Goal: Task Accomplishment & Management: Manage account settings

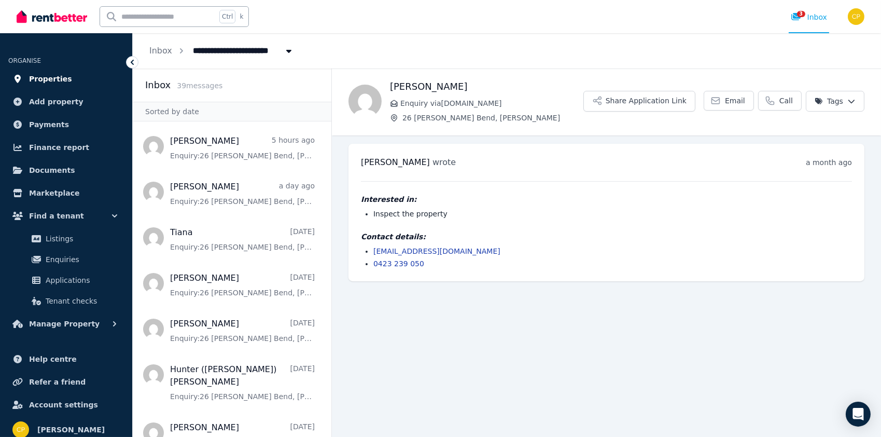
click at [55, 82] on span "Properties" at bounding box center [50, 79] width 43 height 12
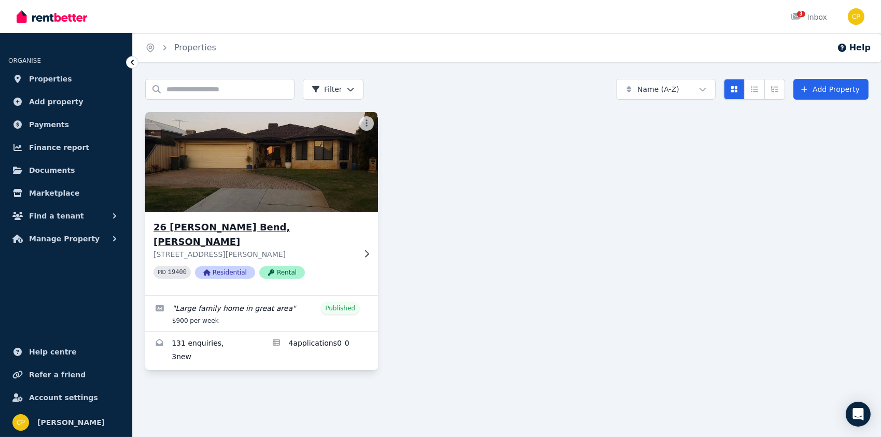
click at [233, 226] on h3 "26 [PERSON_NAME] Bend, [PERSON_NAME]" at bounding box center [254, 234] width 202 height 29
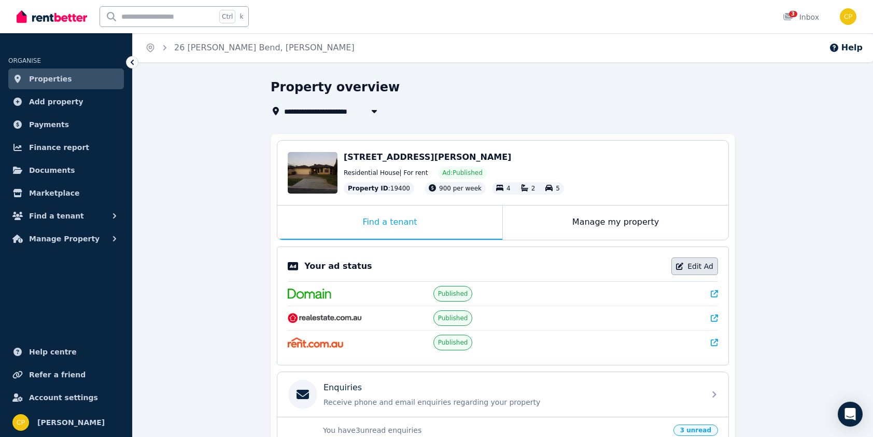
click at [711, 262] on link "Edit Ad" at bounding box center [694, 266] width 47 height 18
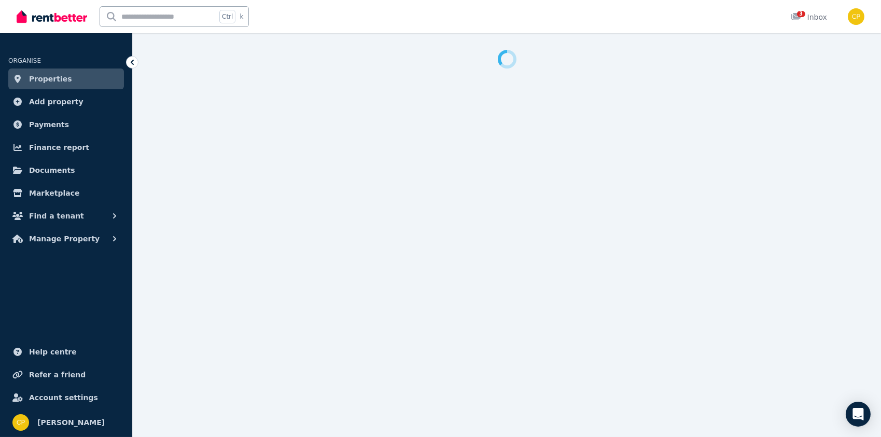
select select "**********"
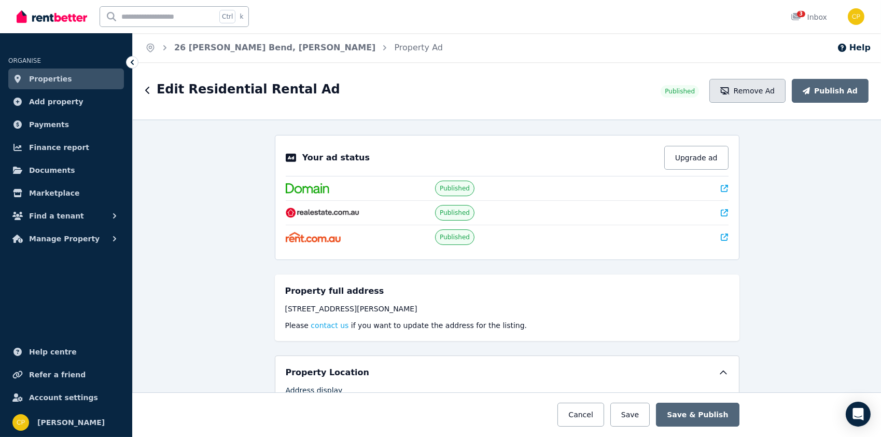
click at [729, 92] on icon "button" at bounding box center [724, 90] width 9 height 7
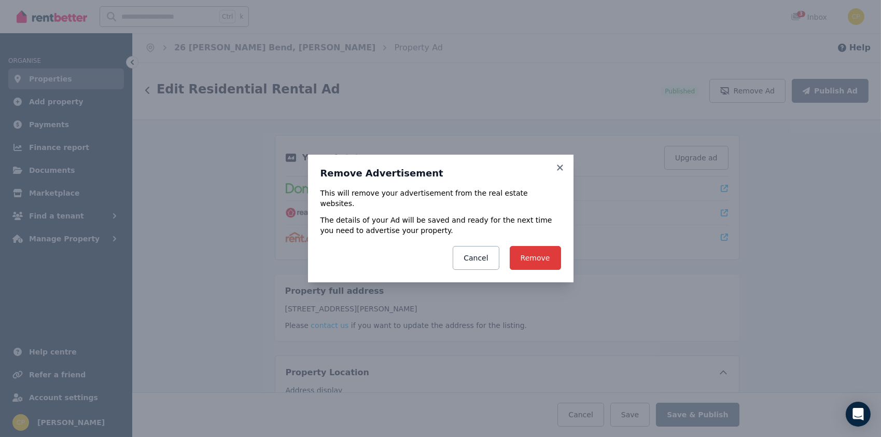
click at [548, 254] on button "Remove" at bounding box center [535, 258] width 51 height 24
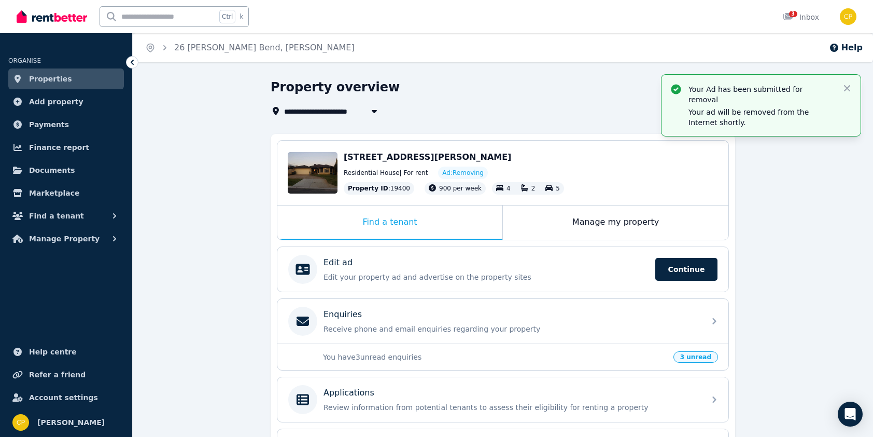
click at [223, 292] on div "**********" at bounding box center [503, 325] width 740 height 493
click at [846, 86] on icon "button" at bounding box center [847, 88] width 10 height 10
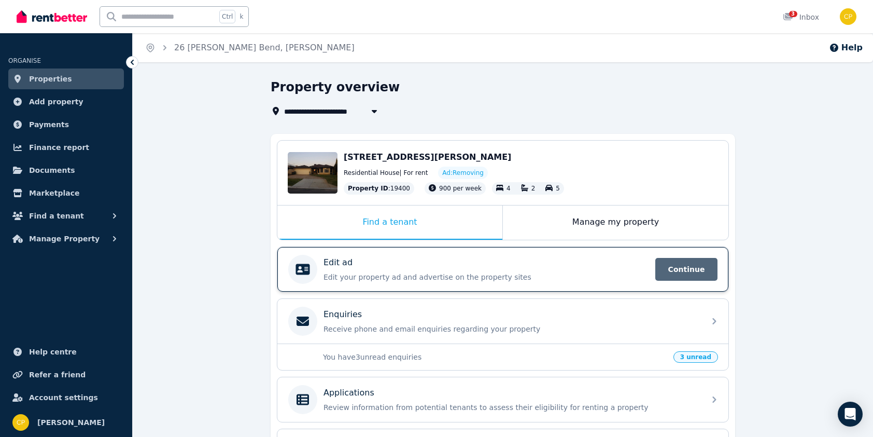
click at [671, 261] on span "Continue" at bounding box center [686, 269] width 62 height 23
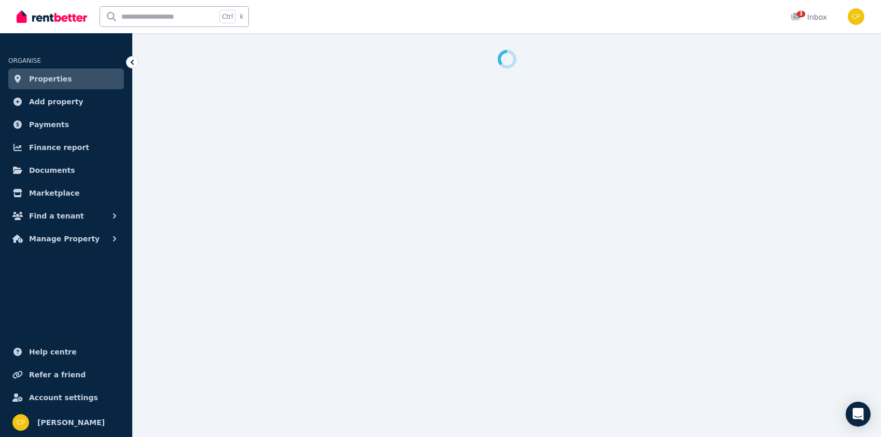
select select "**********"
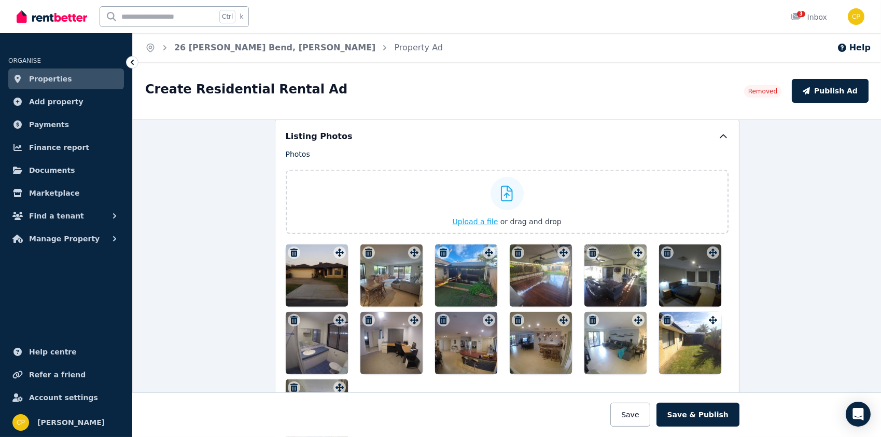
scroll to position [1141, 0]
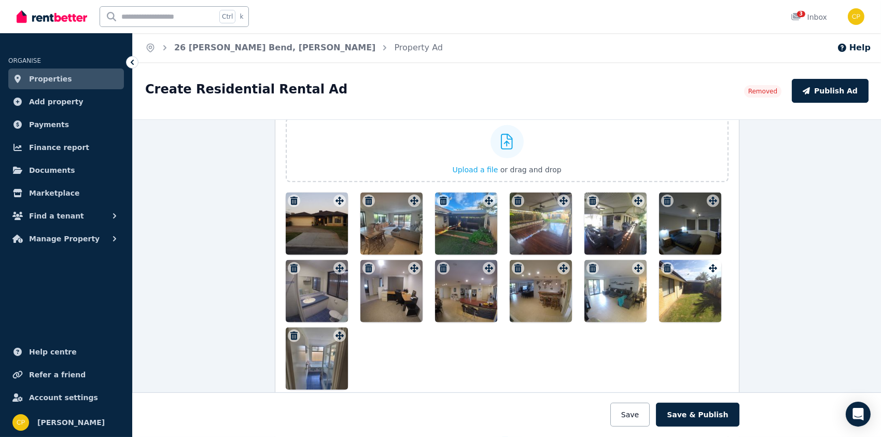
click at [290, 198] on icon "button" at bounding box center [293, 200] width 7 height 8
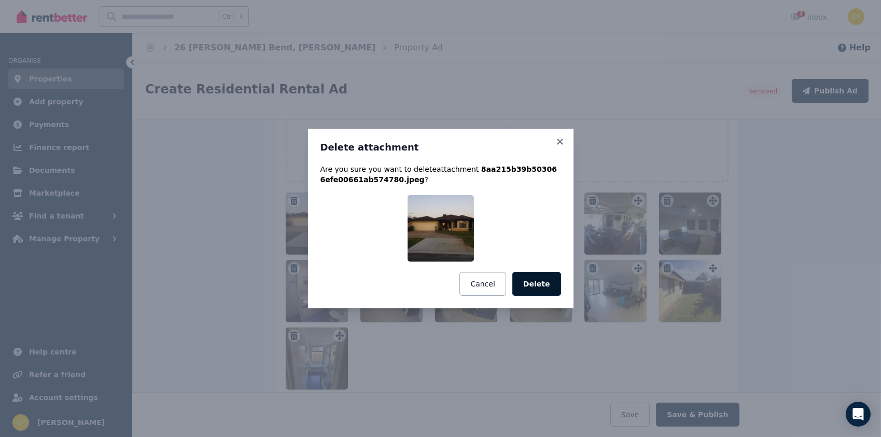
click at [527, 280] on button "Delete" at bounding box center [536, 284] width 49 height 24
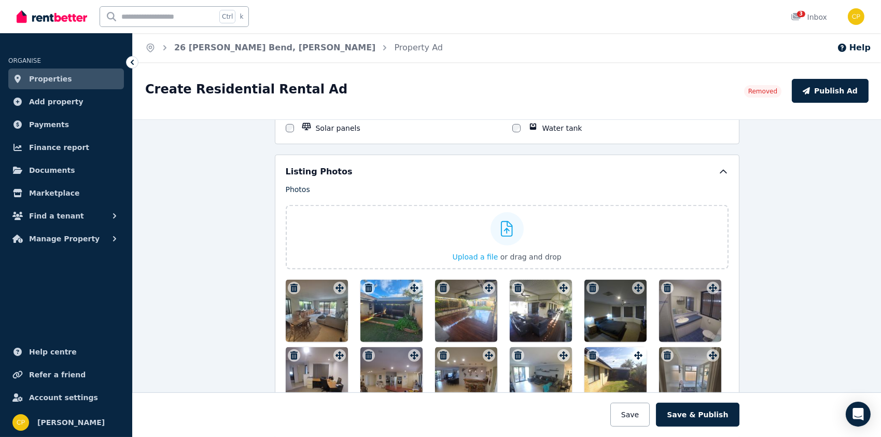
scroll to position [1037, 0]
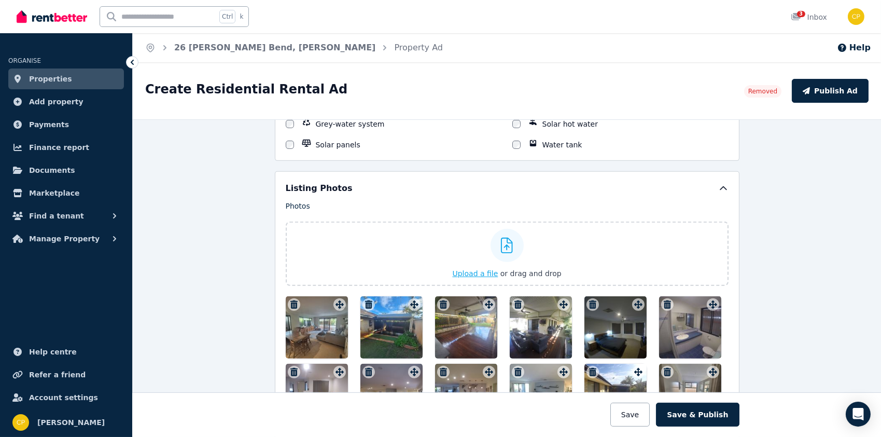
click at [461, 271] on span "Upload a file" at bounding box center [476, 273] width 46 height 8
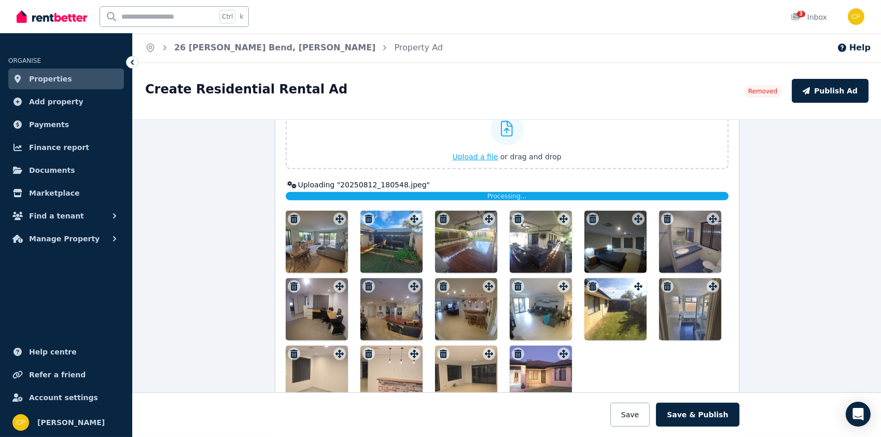
scroll to position [1192, 0]
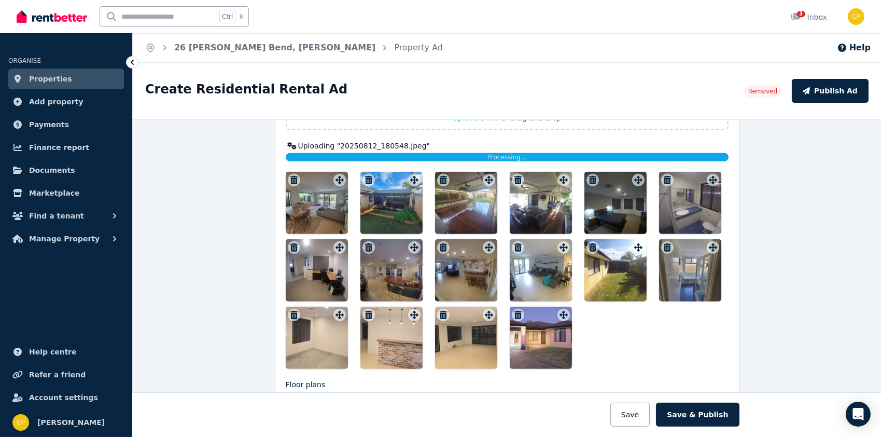
drag, startPoint x: 544, startPoint y: 339, endPoint x: 461, endPoint y: 303, distance: 90.8
click at [461, 303] on div at bounding box center [507, 270] width 443 height 197
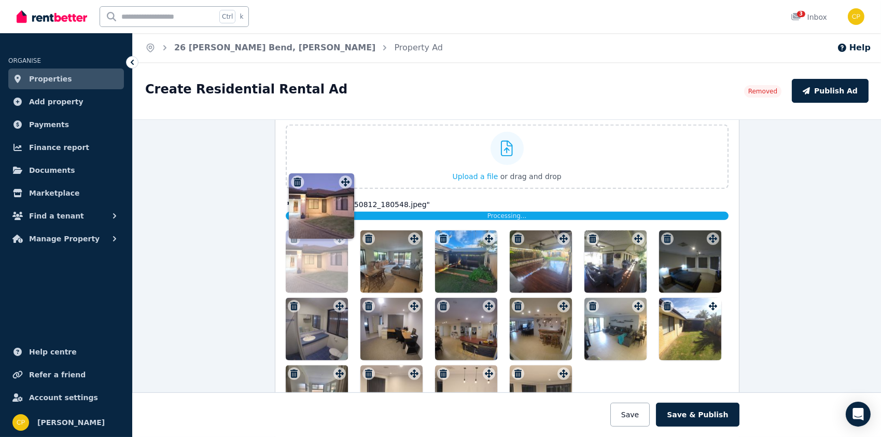
scroll to position [1133, 0]
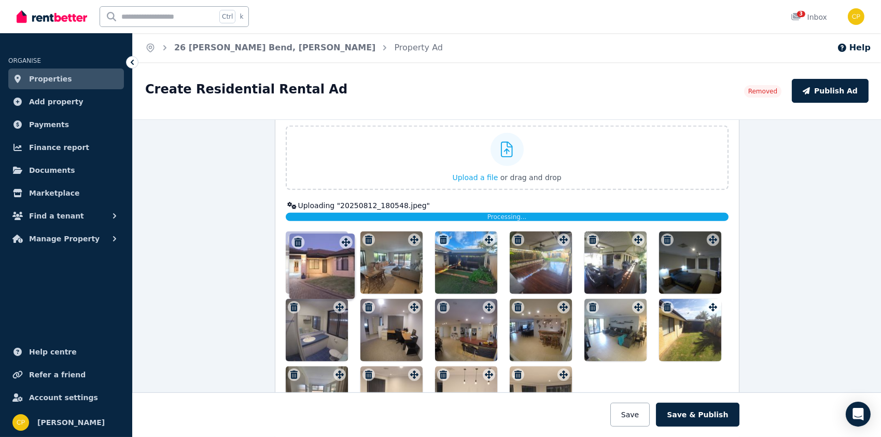
drag, startPoint x: 558, startPoint y: 312, endPoint x: 342, endPoint y: 233, distance: 229.6
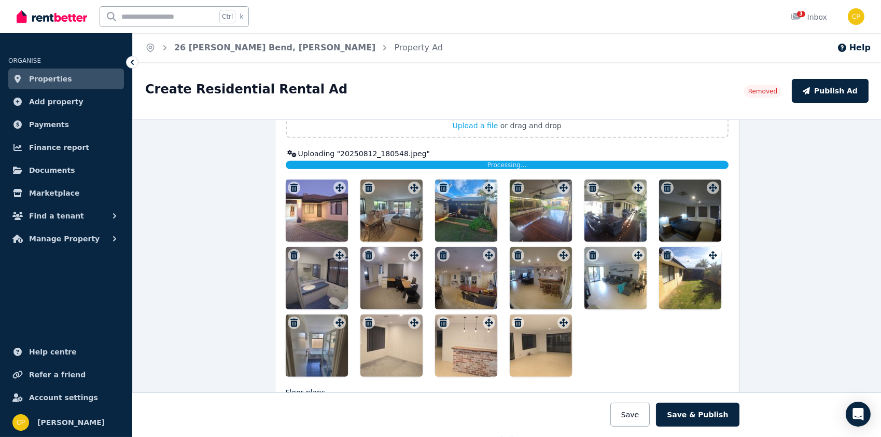
click at [516, 251] on icon "button" at bounding box center [517, 255] width 7 height 8
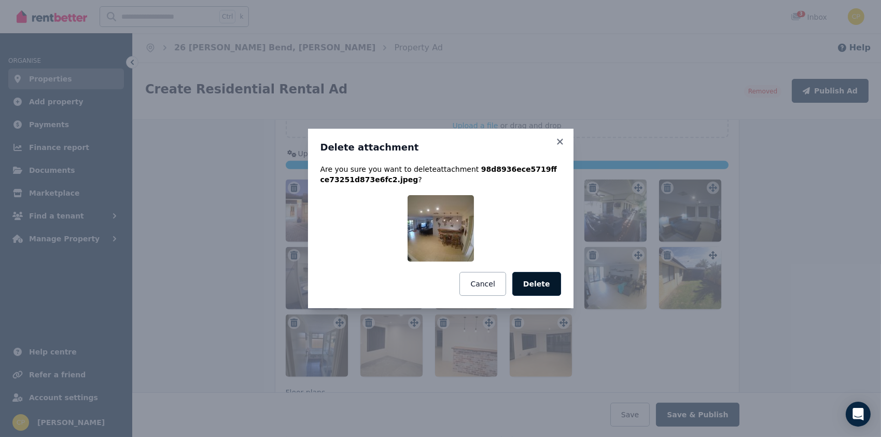
click at [534, 279] on button "Delete" at bounding box center [536, 284] width 49 height 24
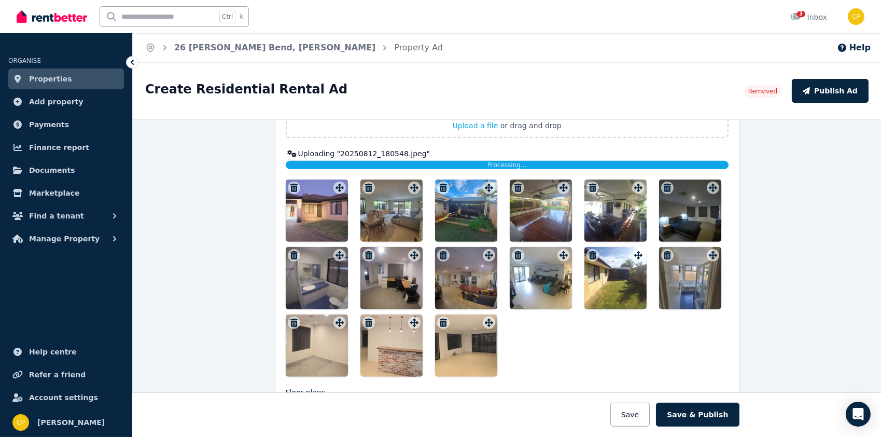
click at [326, 210] on div at bounding box center [317, 210] width 62 height 62
click at [326, 210] on div at bounding box center [440, 218] width 528 height 437
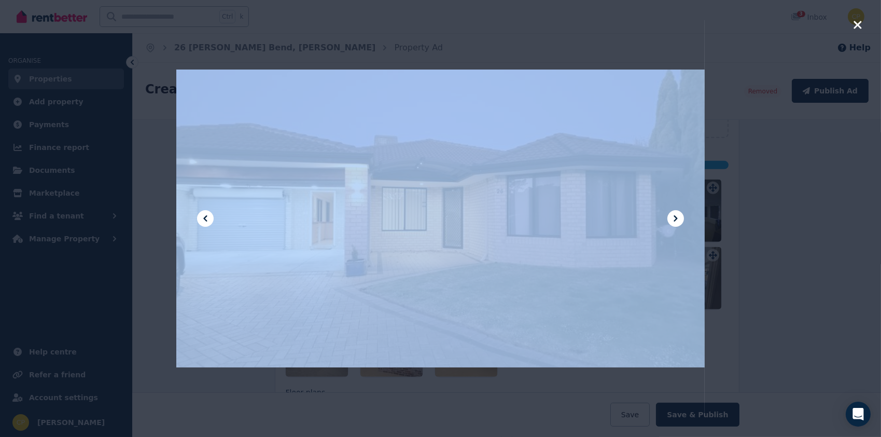
click at [671, 219] on icon at bounding box center [675, 218] width 12 height 12
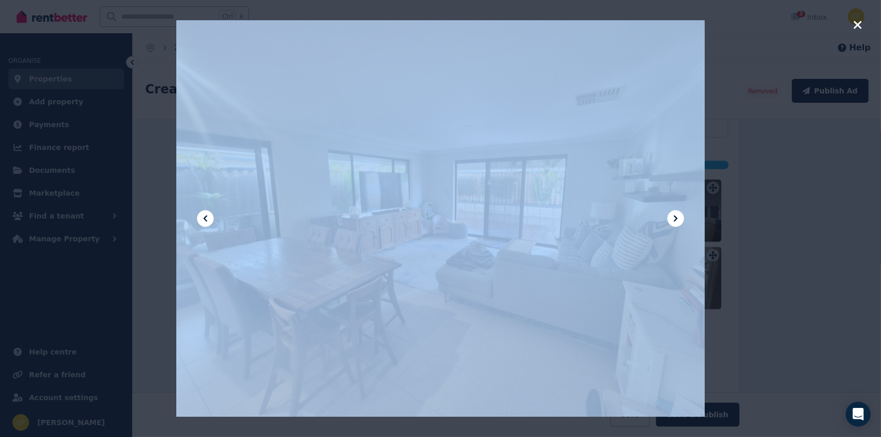
click at [858, 24] on icon "button" at bounding box center [857, 25] width 8 height 8
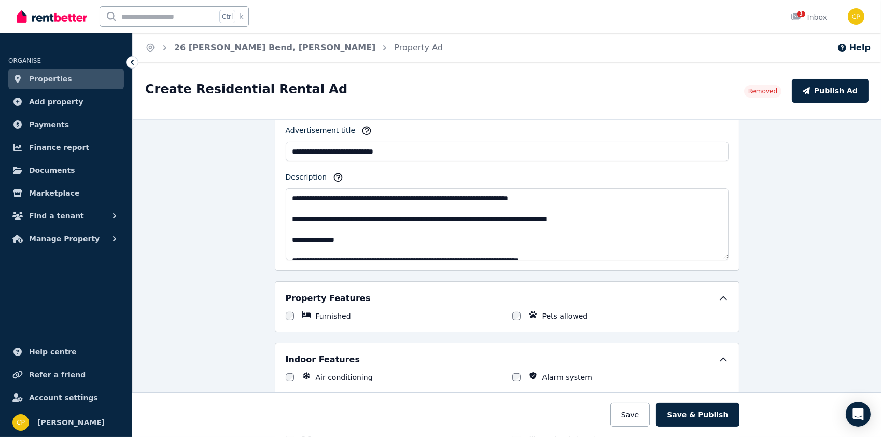
scroll to position [459, 0]
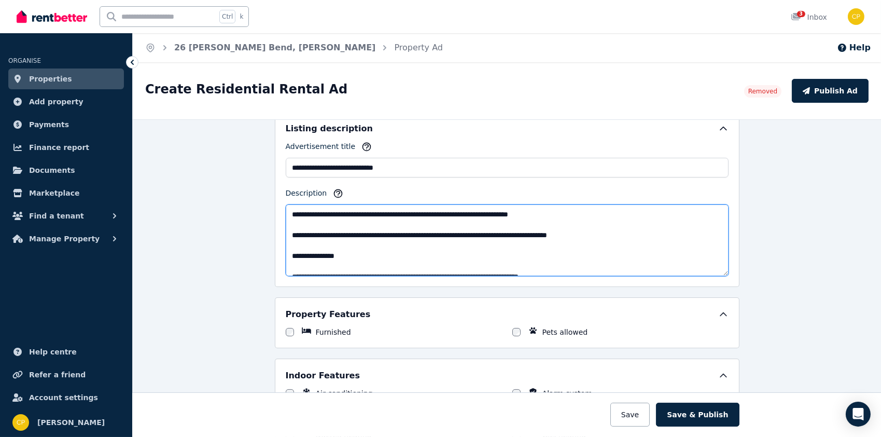
click at [617, 235] on textarea "Description" at bounding box center [507, 240] width 443 height 72
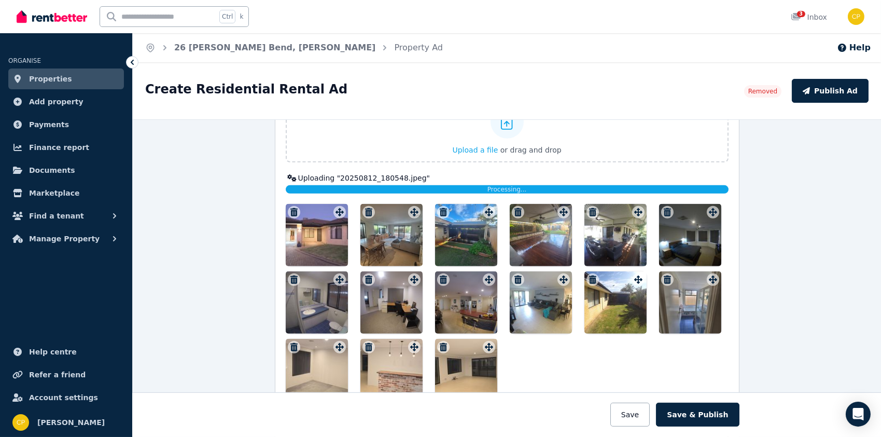
scroll to position [1192, 0]
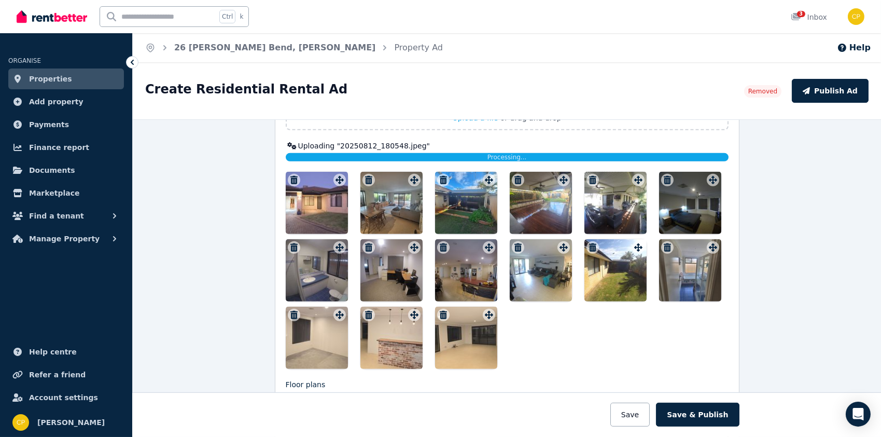
type textarea "**********"
click at [453, 154] on div "Processing..." at bounding box center [507, 157] width 443 height 8
click at [289, 144] on icon at bounding box center [291, 145] width 9 height 7
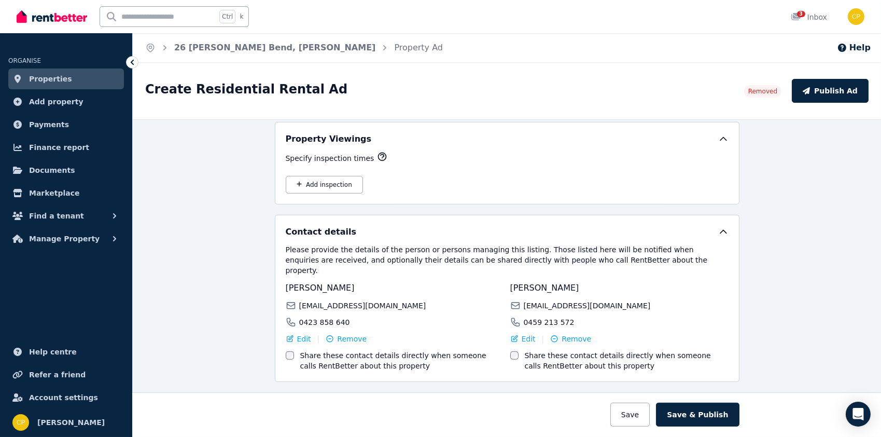
scroll to position [1510, 0]
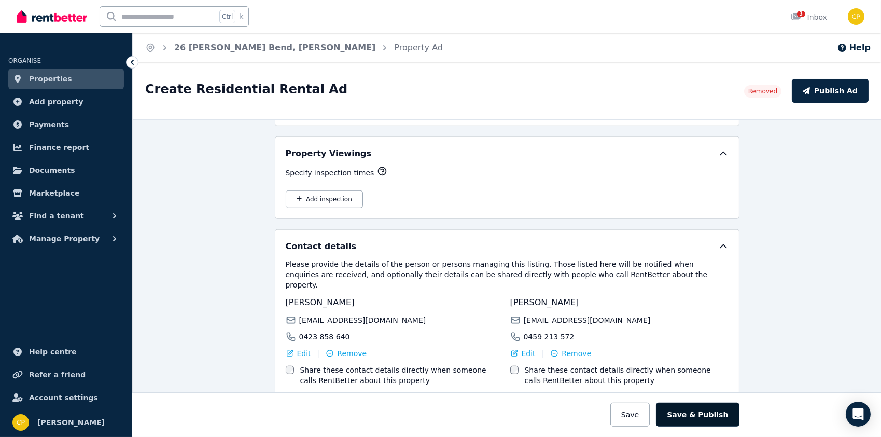
click at [703, 408] on button "Save & Publish" at bounding box center [697, 414] width 83 height 24
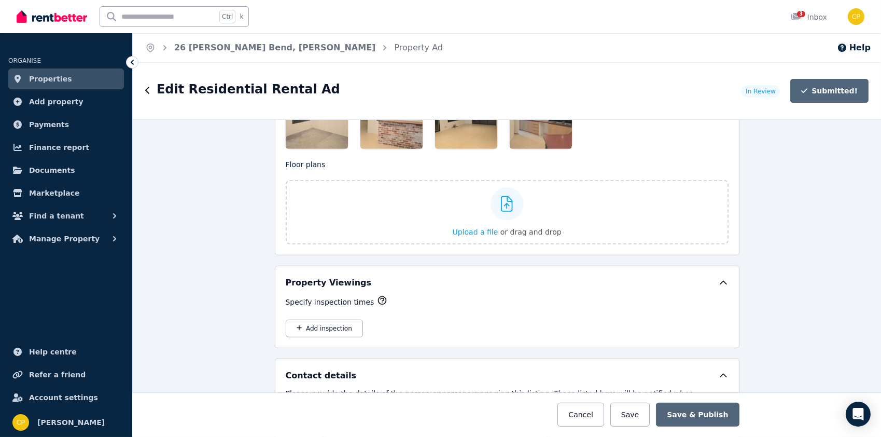
scroll to position [1638, 0]
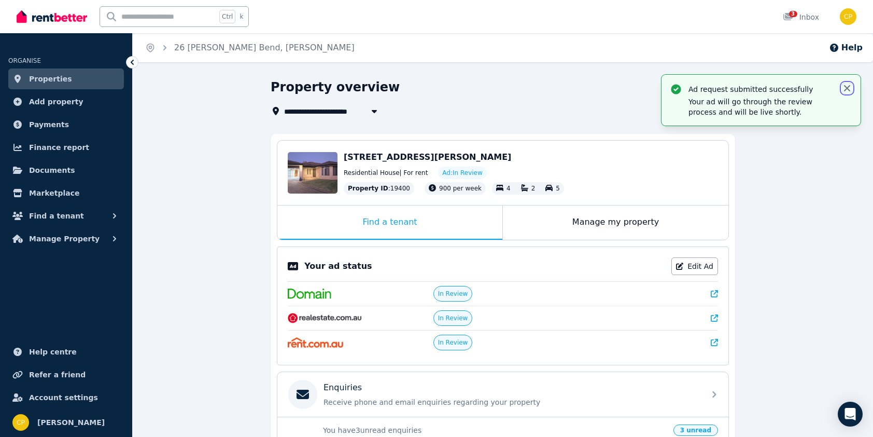
click at [847, 88] on icon "button" at bounding box center [847, 88] width 6 height 6
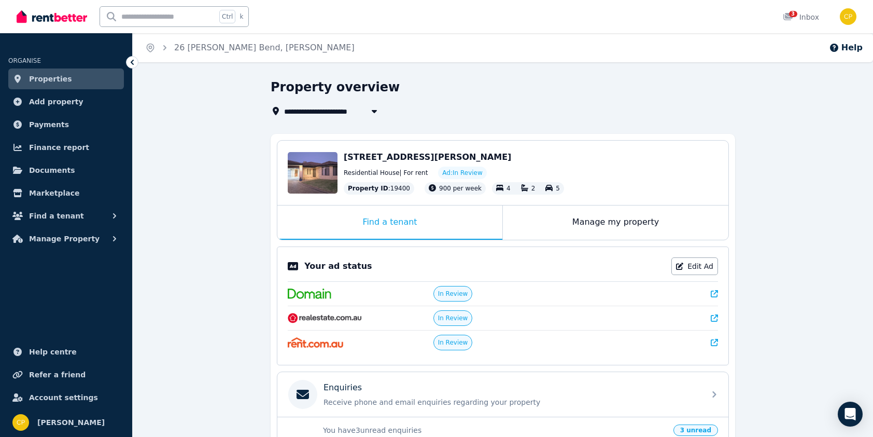
click at [815, 182] on div "**********" at bounding box center [503, 362] width 740 height 566
click at [789, 16] on icon at bounding box center [787, 16] width 9 height 7
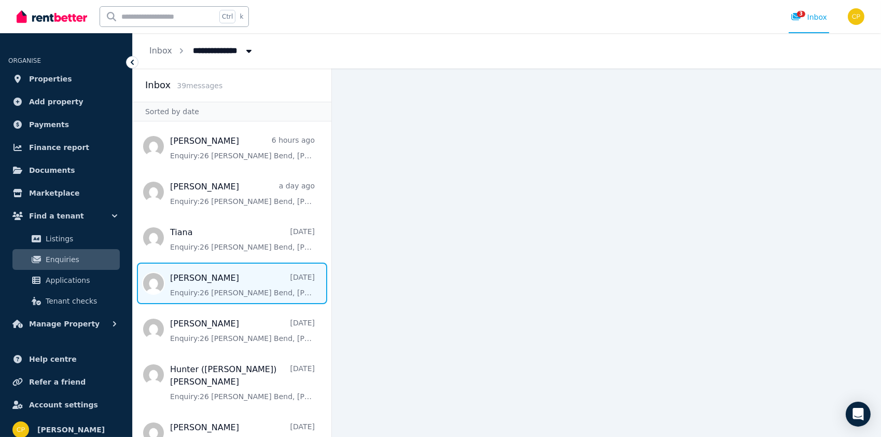
click at [245, 288] on span "Message list" at bounding box center [232, 282] width 199 height 41
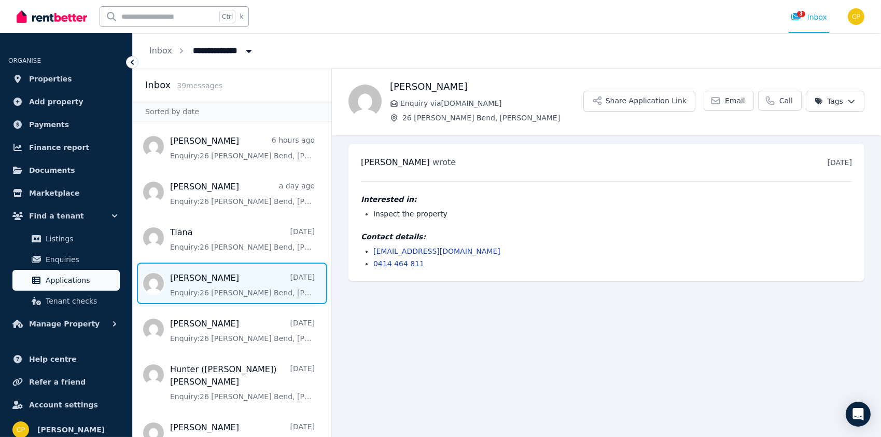
click at [69, 280] on span "Applications" at bounding box center [81, 280] width 70 height 12
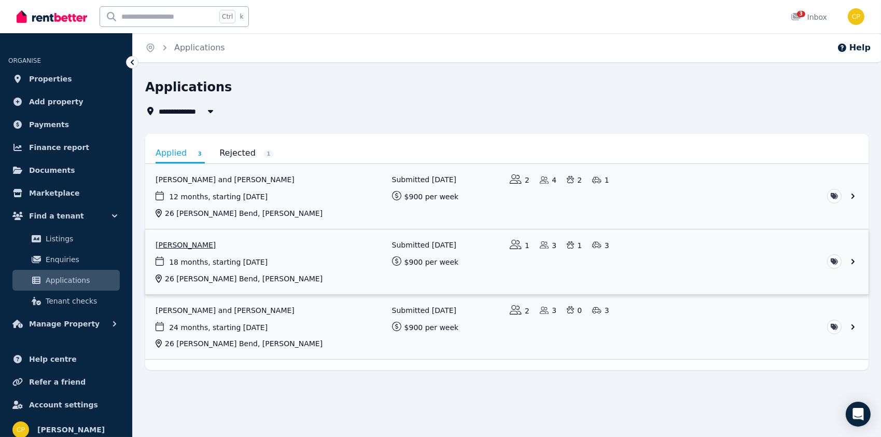
click at [336, 262] on link "View application: Hywel Hughes" at bounding box center [506, 261] width 723 height 65
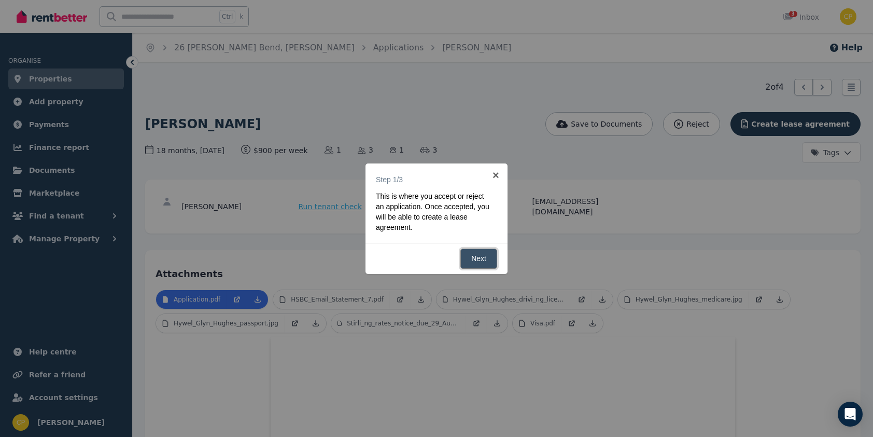
click at [482, 260] on link "Next" at bounding box center [478, 258] width 37 height 20
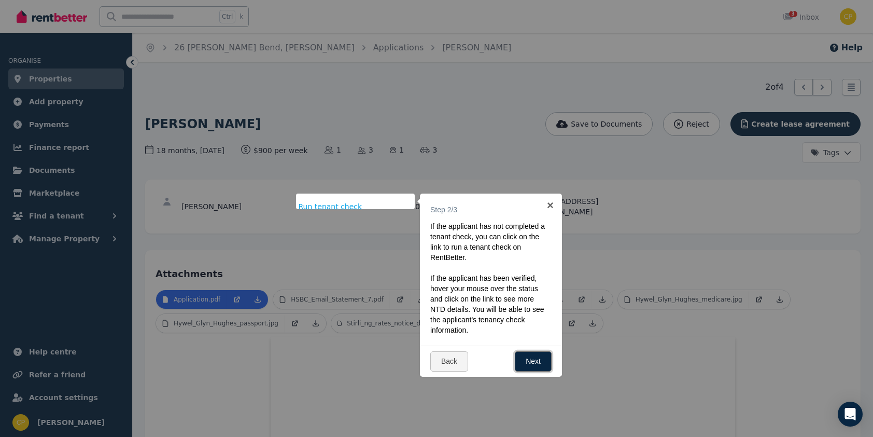
click at [525, 357] on link "Next" at bounding box center [533, 361] width 37 height 20
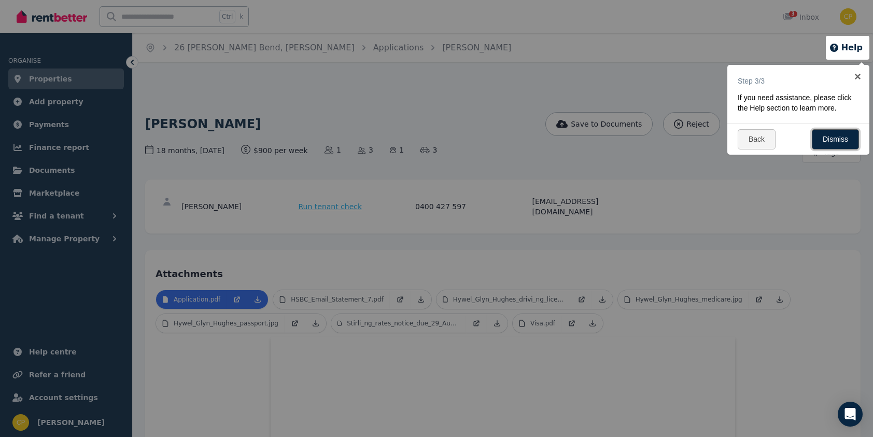
click at [827, 142] on link "Dismiss" at bounding box center [835, 139] width 47 height 20
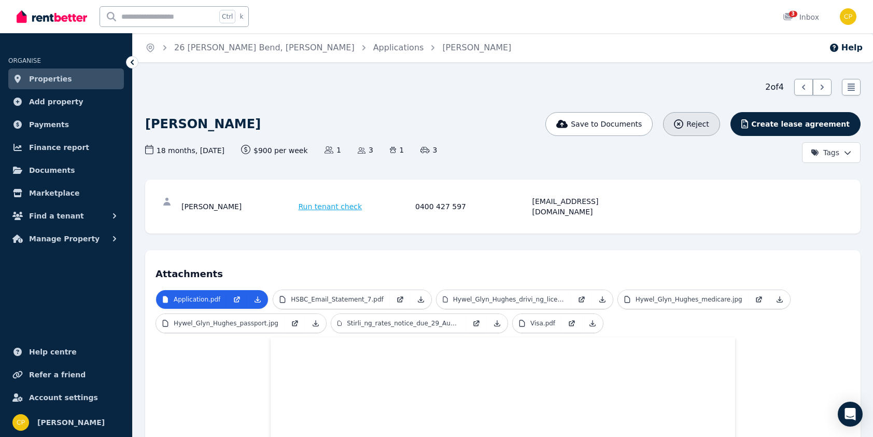
click at [709, 124] on span "Reject" at bounding box center [697, 124] width 22 height 10
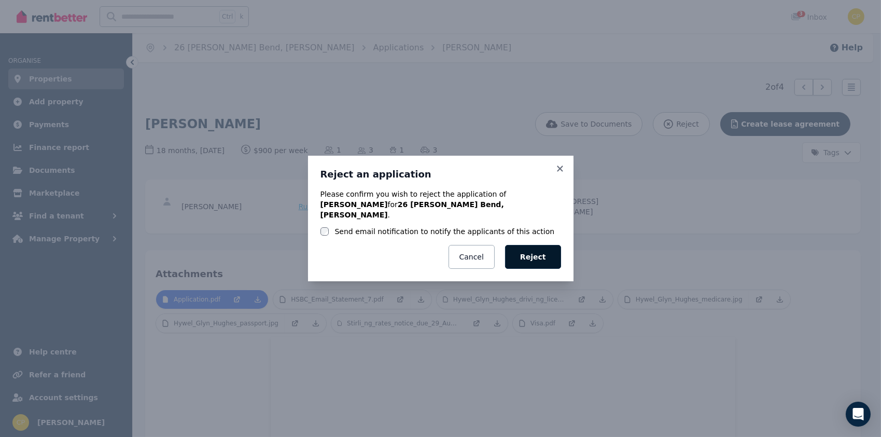
click at [550, 260] on button "Reject" at bounding box center [533, 257] width 56 height 24
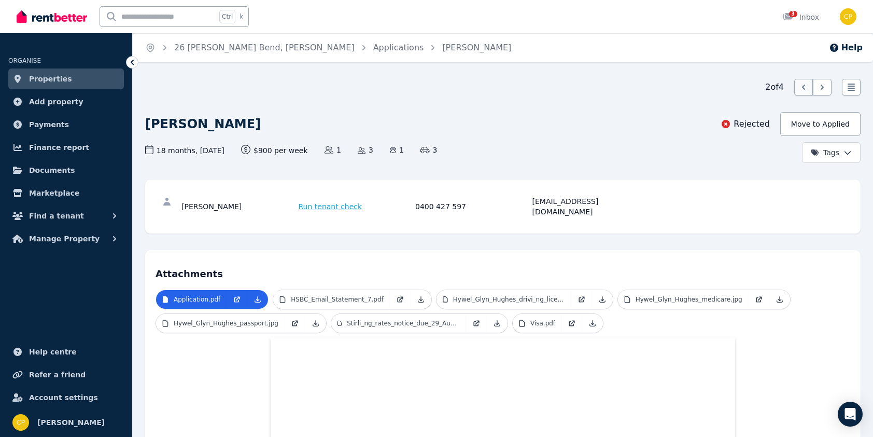
click at [798, 84] on div at bounding box center [803, 87] width 19 height 17
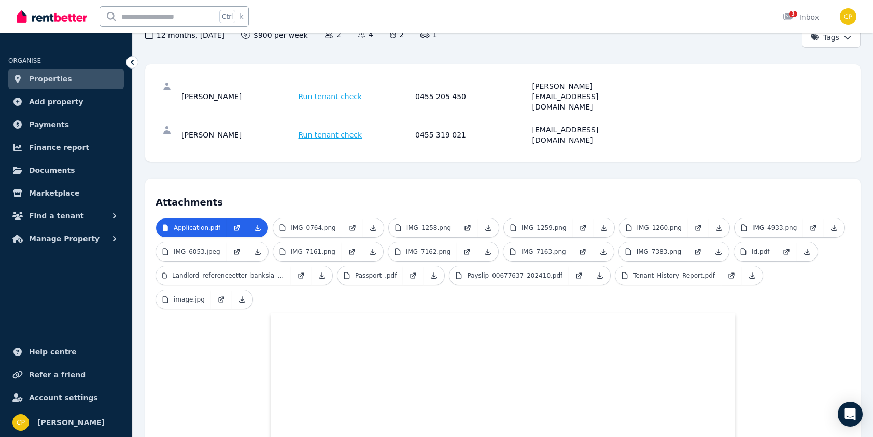
scroll to position [10, 0]
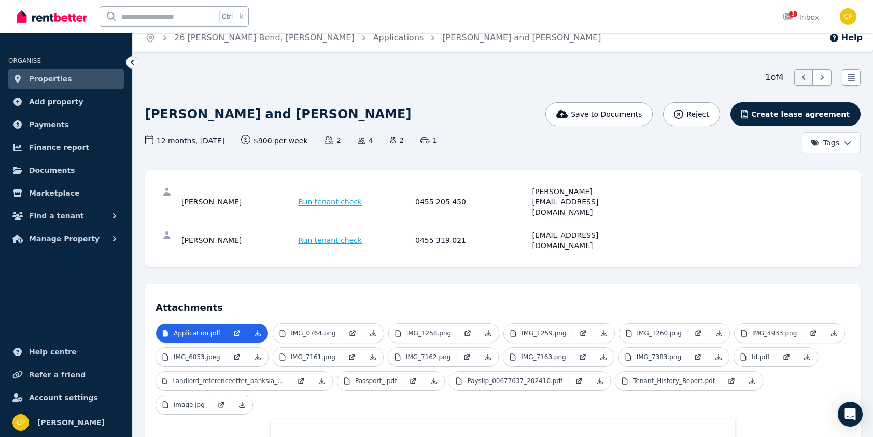
click at [44, 78] on span "Properties" at bounding box center [50, 79] width 43 height 12
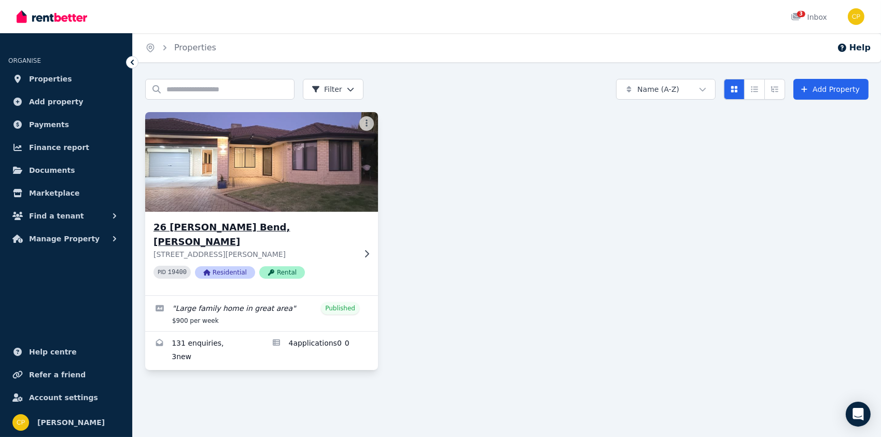
click at [262, 173] on img at bounding box center [261, 161] width 244 height 105
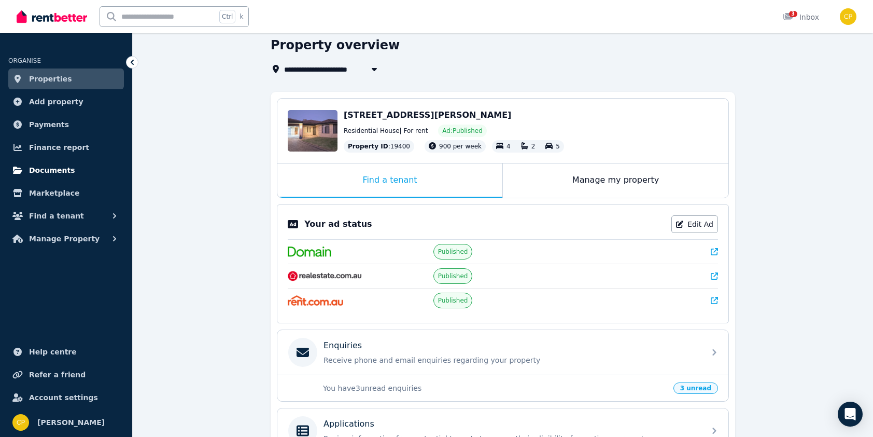
scroll to position [52, 0]
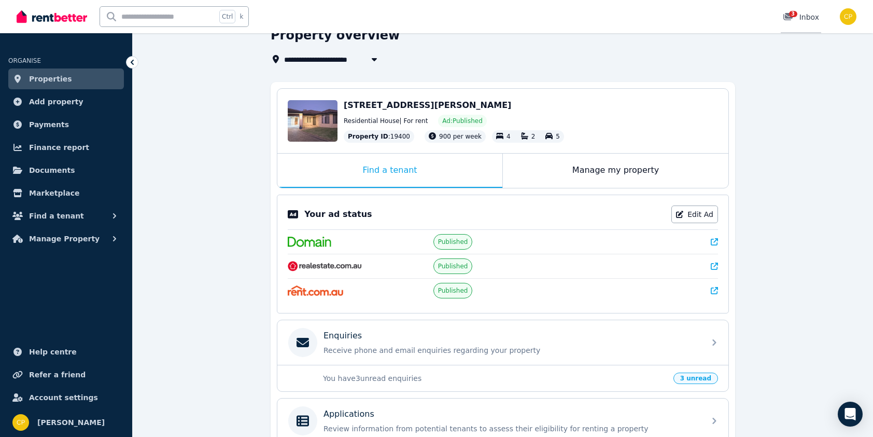
click at [806, 16] on div "3 Inbox" at bounding box center [801, 17] width 36 height 10
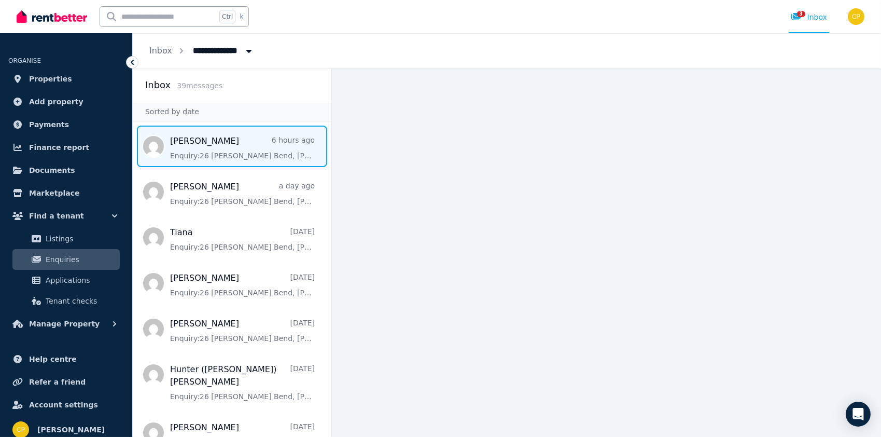
click at [227, 151] on span "Message list" at bounding box center [232, 145] width 199 height 41
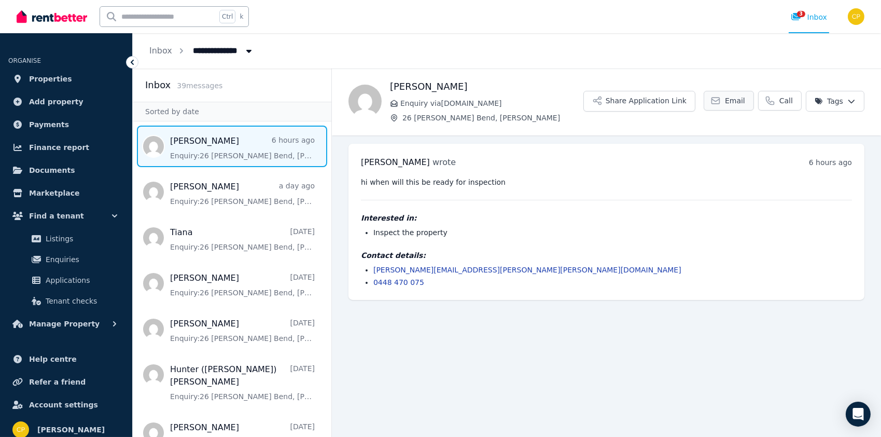
click at [727, 102] on link "Email" at bounding box center [728, 101] width 50 height 20
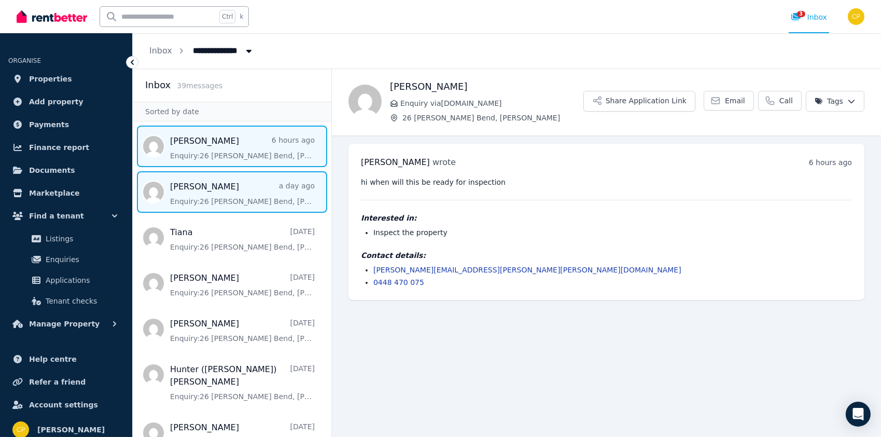
click at [234, 198] on span "Message list" at bounding box center [232, 191] width 199 height 41
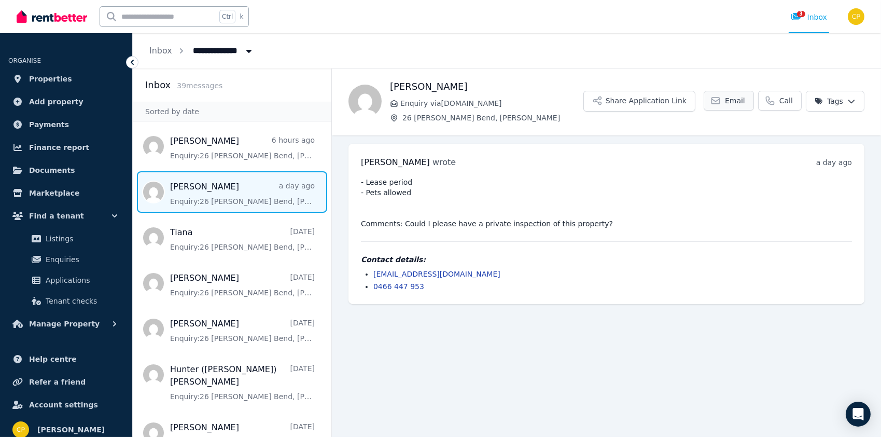
click at [732, 102] on span "Email" at bounding box center [735, 100] width 20 height 10
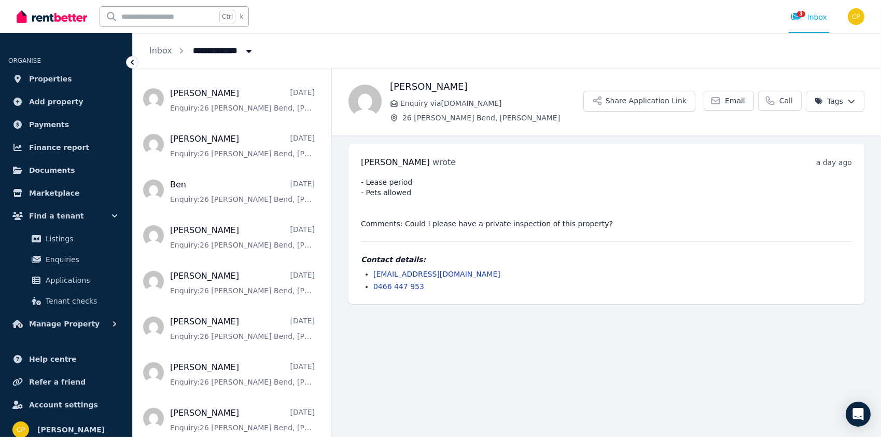
scroll to position [933, 0]
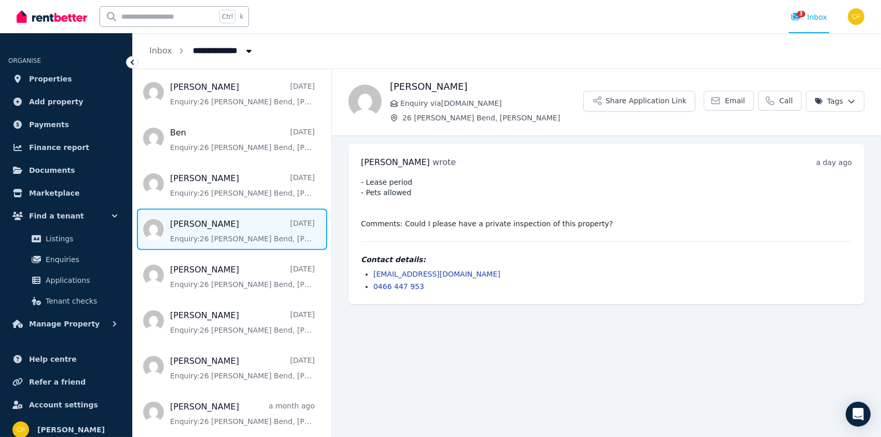
click at [215, 215] on span "Message list" at bounding box center [232, 228] width 199 height 41
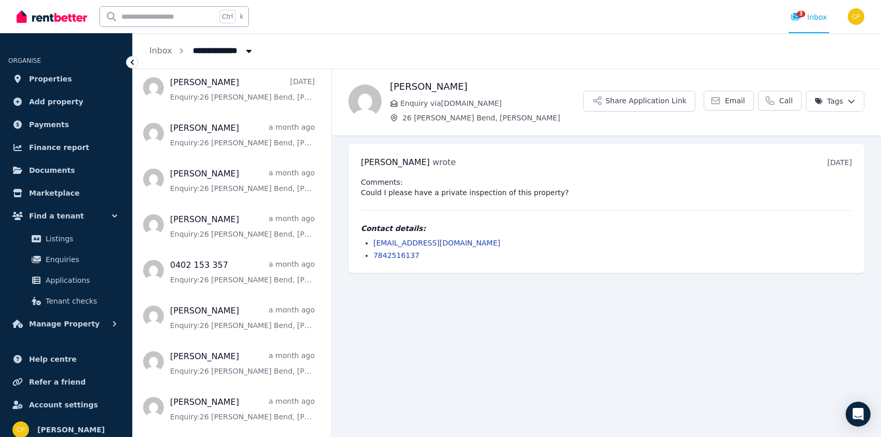
scroll to position [1244, 0]
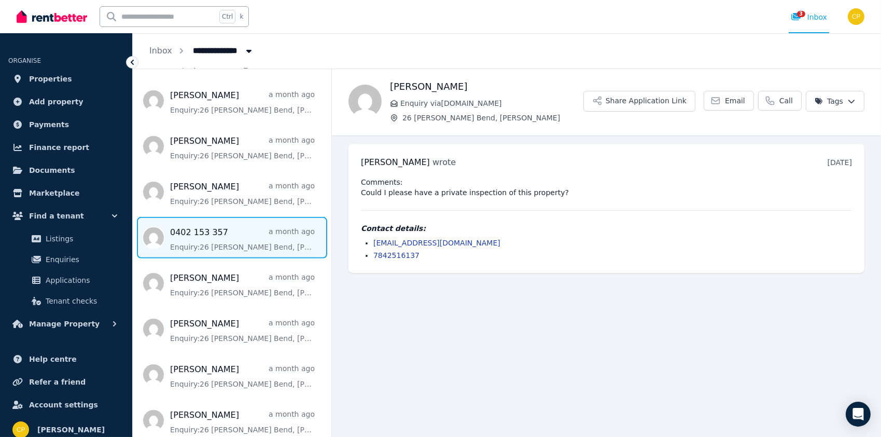
click at [211, 223] on span "Message list" at bounding box center [232, 237] width 199 height 41
